Goal: Task Accomplishment & Management: Manage account settings

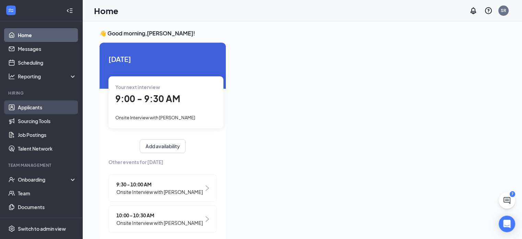
click at [31, 109] on link "Applicants" at bounding box center [47, 107] width 59 height 14
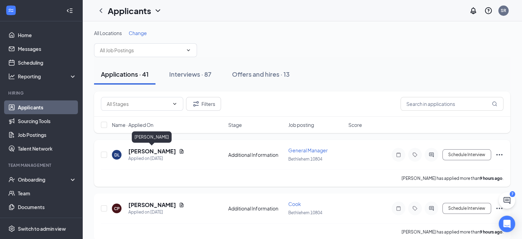
click at [151, 151] on h5 "[PERSON_NAME]" at bounding box center [152, 151] width 48 height 8
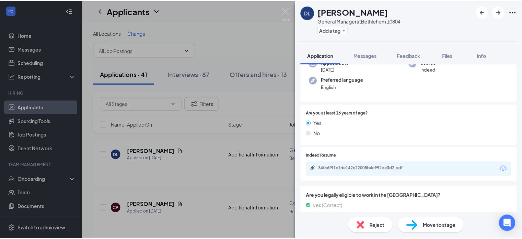
scroll to position [62, 0]
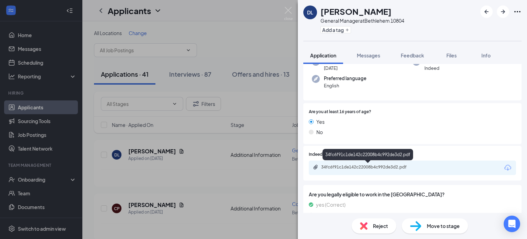
click at [414, 166] on div "34fc6f91c1de142c22008b4c992de3d2.pdf" at bounding box center [369, 166] width 96 height 5
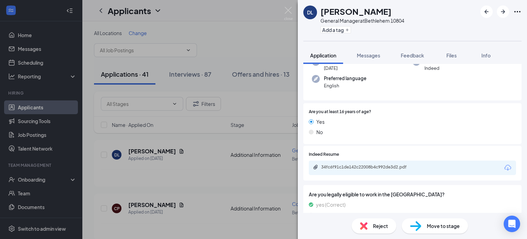
click at [290, 5] on div "DL [PERSON_NAME] General Manager at [GEOGRAPHIC_DATA] 10804 Add a tag Applicati…" at bounding box center [263, 119] width 527 height 239
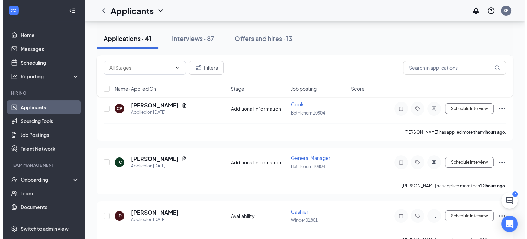
scroll to position [100, 0]
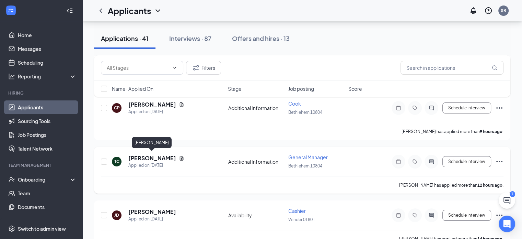
click at [157, 158] on h5 "[PERSON_NAME]" at bounding box center [152, 158] width 48 height 8
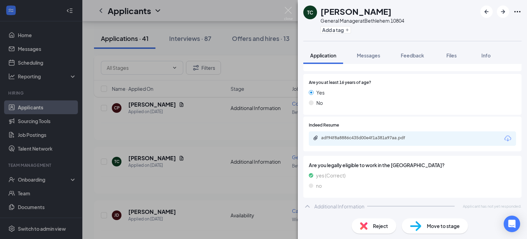
scroll to position [91, 0]
click at [376, 136] on div "adf94f8a8886c435d00e4f1a381a97aa.pdf" at bounding box center [369, 137] width 96 height 5
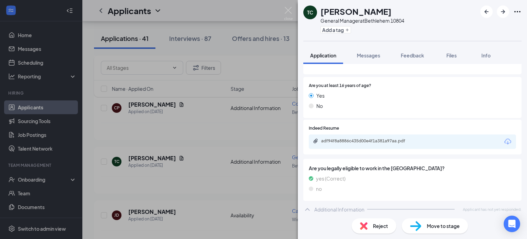
click at [376, 225] on span "Reject" at bounding box center [380, 226] width 15 height 8
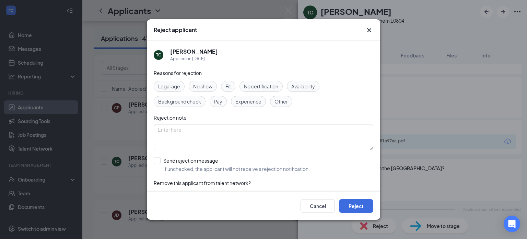
click at [247, 103] on span "Experience" at bounding box center [249, 102] width 26 height 8
click at [353, 206] on button "Reject" at bounding box center [356, 206] width 34 height 14
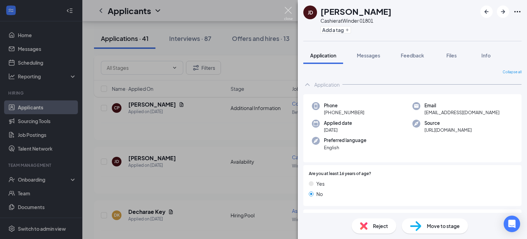
click at [288, 11] on img at bounding box center [288, 13] width 9 height 13
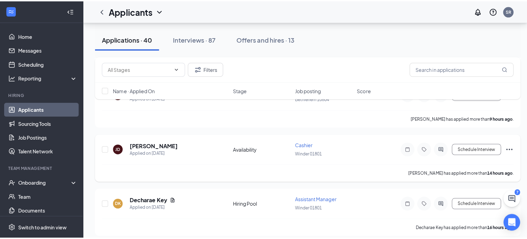
scroll to position [121, 0]
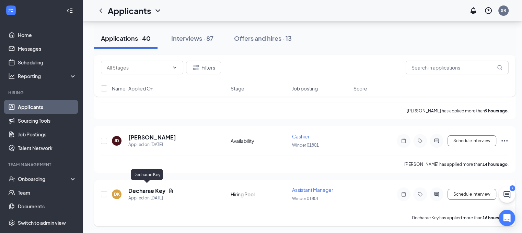
click at [153, 188] on h5 "Decharae Key" at bounding box center [146, 191] width 37 height 8
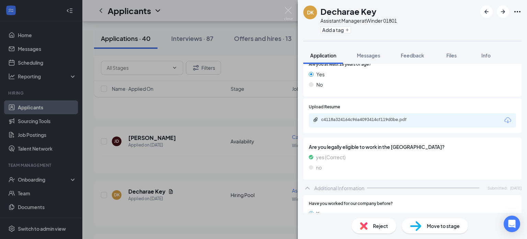
scroll to position [110, 0]
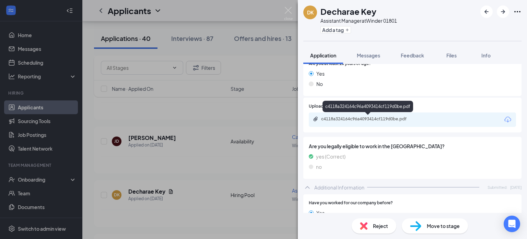
click at [369, 117] on div "c4118a324164c96a4093414cf119d0be.pdf" at bounding box center [369, 118] width 96 height 5
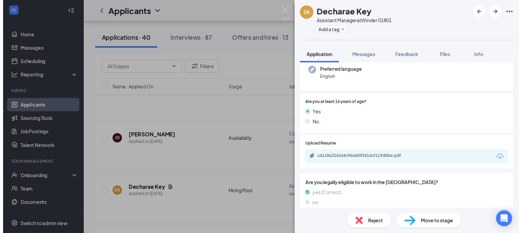
scroll to position [0, 0]
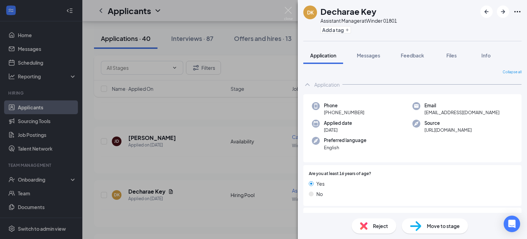
click at [375, 230] on div "Reject" at bounding box center [374, 225] width 45 height 15
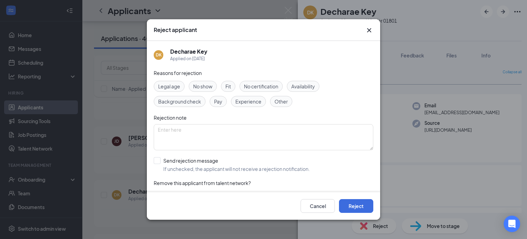
click at [252, 103] on span "Experience" at bounding box center [249, 102] width 26 height 8
click at [359, 205] on button "Reject" at bounding box center [356, 206] width 34 height 14
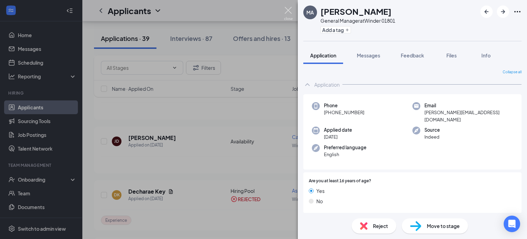
click at [287, 9] on img at bounding box center [288, 13] width 9 height 13
